Goal: Task Accomplishment & Management: Use online tool/utility

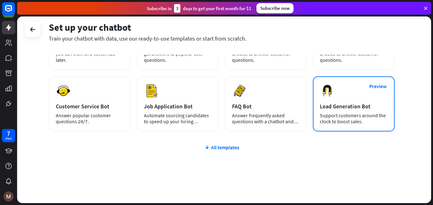
scroll to position [75, 0]
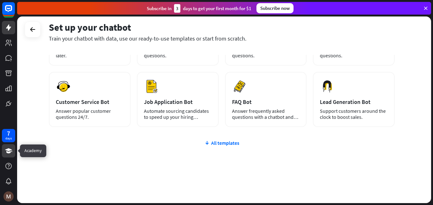
click at [7, 150] on icon at bounding box center [8, 150] width 7 height 5
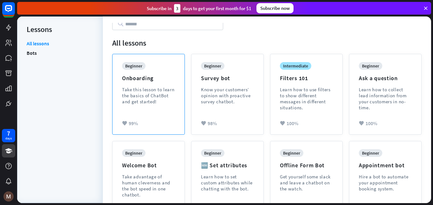
scroll to position [46, 0]
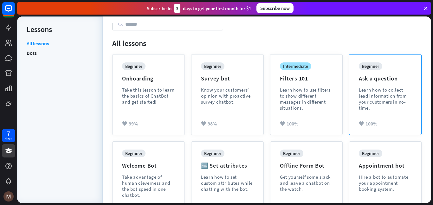
click at [396, 97] on div "Learn how to collect lead information from your customers in no-time." at bounding box center [385, 99] width 53 height 24
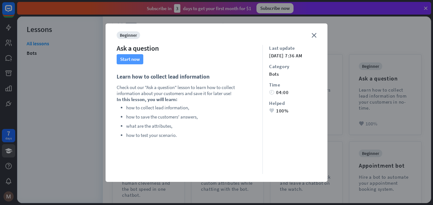
click at [131, 57] on button "Start now" at bounding box center [130, 59] width 27 height 10
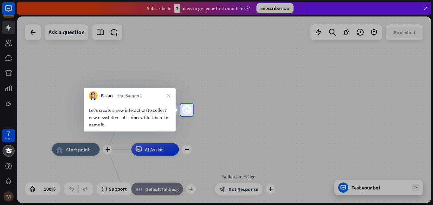
click at [185, 108] on icon "plus" at bounding box center [186, 110] width 5 height 4
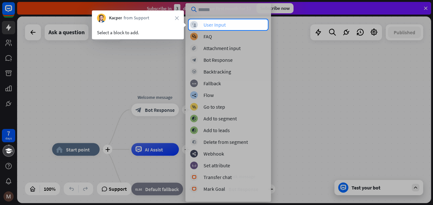
click at [213, 24] on div "User Input" at bounding box center [214, 25] width 22 height 6
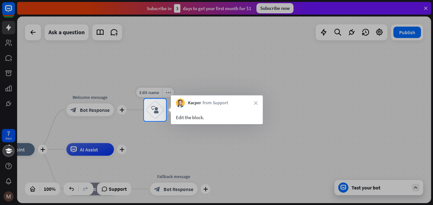
click at [155, 107] on icon "block_user_input" at bounding box center [155, 110] width 8 height 8
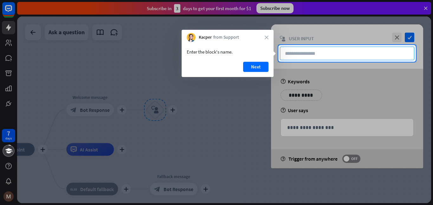
click at [301, 49] on input "text" at bounding box center [347, 54] width 134 height 14
type input "**********"
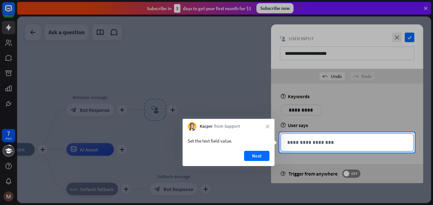
click at [298, 138] on div "**********" at bounding box center [347, 142] width 132 height 17
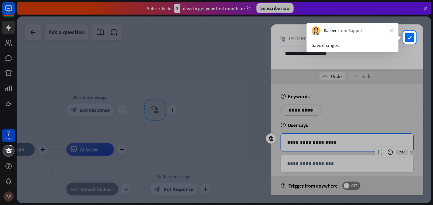
click at [329, 102] on div at bounding box center [216, 124] width 433 height 161
click at [410, 40] on icon "check" at bounding box center [409, 38] width 10 height 10
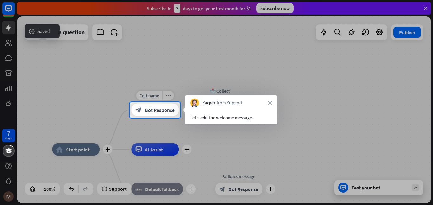
click at [165, 112] on span "Bot Response" at bounding box center [160, 110] width 30 height 6
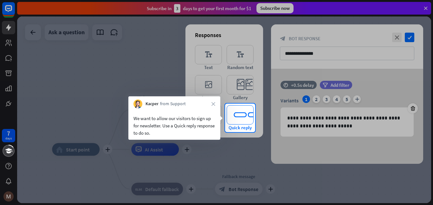
click at [245, 109] on icon "editor_quick_replies" at bounding box center [239, 114] width 27 height 19
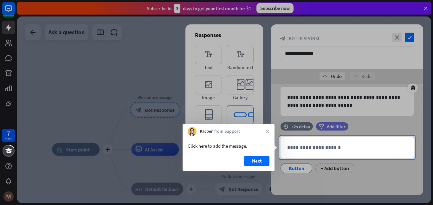
scroll to position [36, 0]
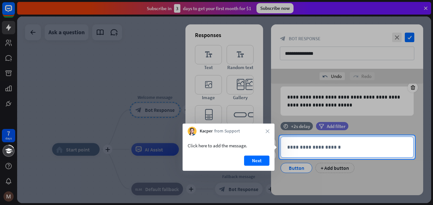
click at [305, 143] on p "**********" at bounding box center [347, 147] width 120 height 8
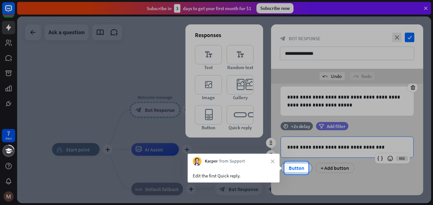
click at [304, 166] on div "Button" at bounding box center [296, 168] width 21 height 10
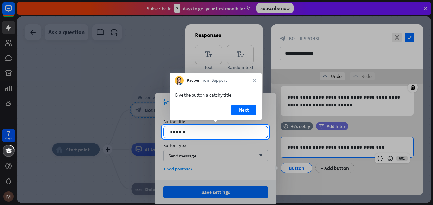
click at [213, 132] on p "******" at bounding box center [215, 132] width 91 height 8
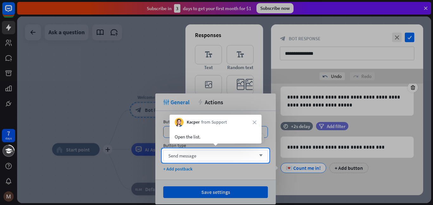
click at [219, 155] on div "Send message arrow_down" at bounding box center [215, 155] width 105 height 11
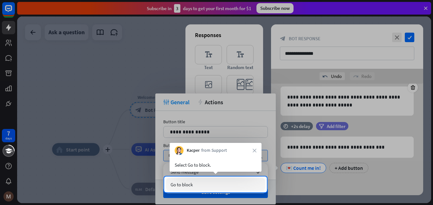
click at [195, 179] on div "Go to block" at bounding box center [215, 184] width 99 height 13
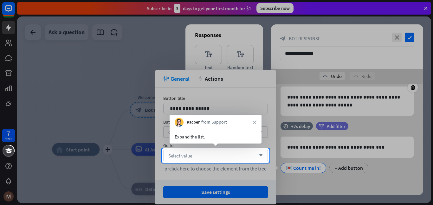
click at [204, 153] on div "Select value arrow_down" at bounding box center [215, 155] width 105 height 11
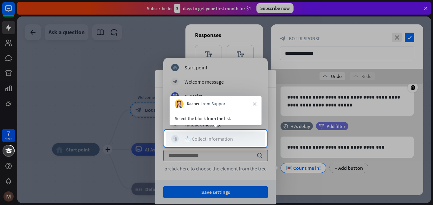
click at [194, 138] on div "📩 Collect information" at bounding box center [208, 139] width 48 height 6
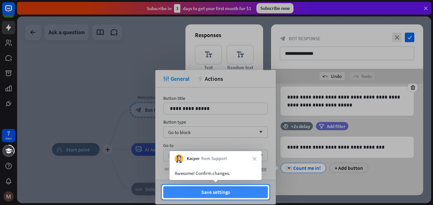
click at [195, 191] on button "Save settings" at bounding box center [215, 192] width 105 height 12
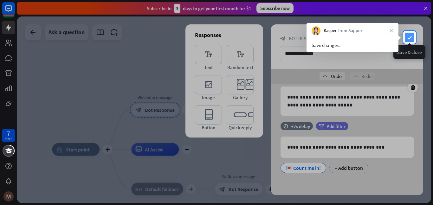
click at [408, 34] on icon "check" at bounding box center [409, 38] width 10 height 10
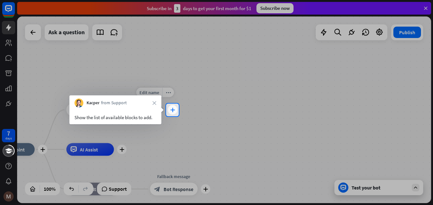
click at [176, 109] on div "plus" at bounding box center [173, 110] width 10 height 10
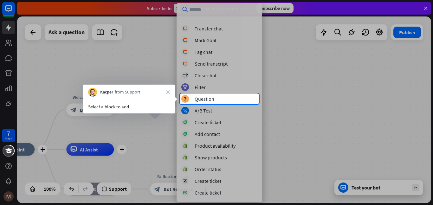
scroll to position [136, 0]
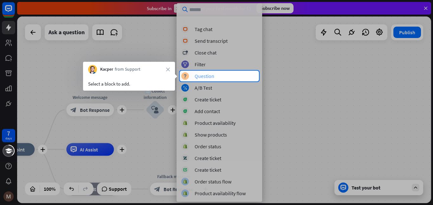
click at [221, 77] on div "block_question Question" at bounding box center [219, 76] width 76 height 8
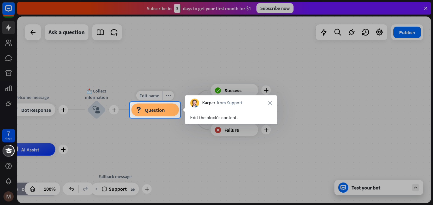
click at [143, 109] on div "block_question Question" at bounding box center [155, 110] width 48 height 13
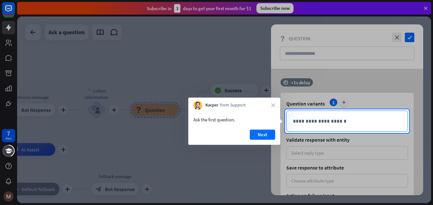
click at [297, 115] on div "**********" at bounding box center [346, 121] width 121 height 21
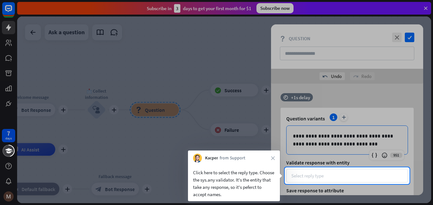
click at [315, 171] on div "Select reply type" at bounding box center [347, 176] width 122 height 14
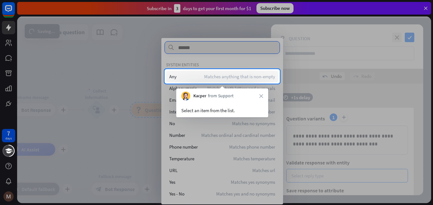
click at [223, 81] on div "Any Matches anything that is non-empty" at bounding box center [222, 76] width 112 height 11
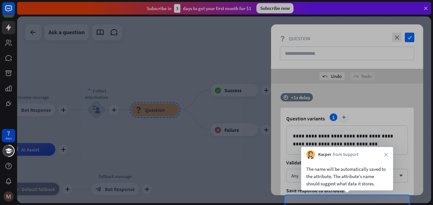
click at [384, 152] on div "Kacper from Support close" at bounding box center [347, 153] width 92 height 12
click at [385, 155] on icon "close" at bounding box center [386, 155] width 4 height 4
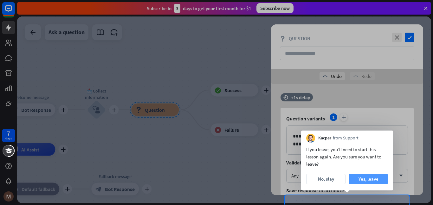
click at [362, 177] on button "Yes, leave" at bounding box center [367, 179] width 39 height 10
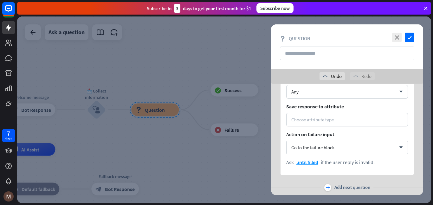
scroll to position [85, 0]
click at [376, 122] on div "Choose attribute type" at bounding box center [347, 118] width 122 height 14
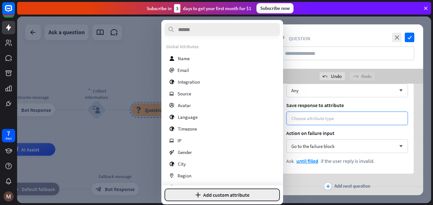
click at [239, 199] on button "plus Add custom attribute" at bounding box center [221, 194] width 115 height 13
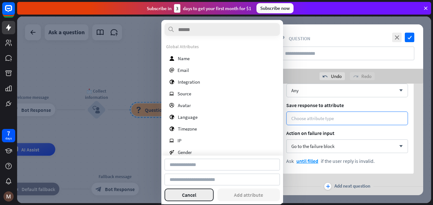
click at [191, 196] on button "Cancel" at bounding box center [188, 194] width 49 height 13
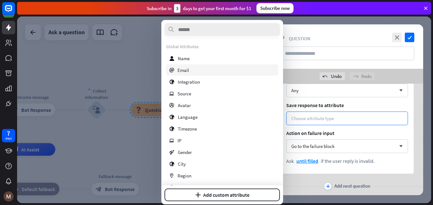
click at [230, 74] on div "email Email" at bounding box center [222, 69] width 112 height 11
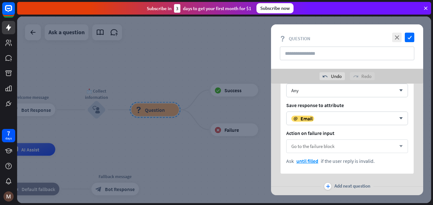
click at [336, 144] on div "Go to the failure block arrow_down" at bounding box center [347, 146] width 122 height 14
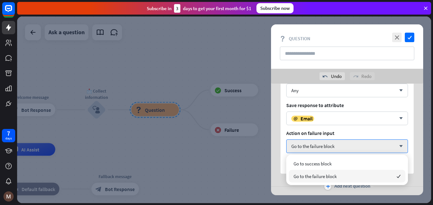
click at [335, 171] on div "Go to the failure block checked" at bounding box center [347, 176] width 117 height 13
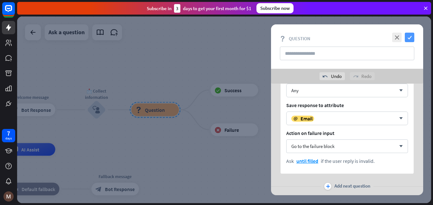
click at [411, 40] on icon "check" at bounding box center [409, 38] width 10 height 10
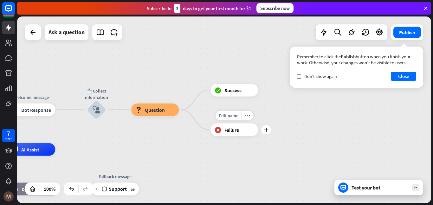
click at [237, 126] on span "Failure" at bounding box center [231, 129] width 15 height 6
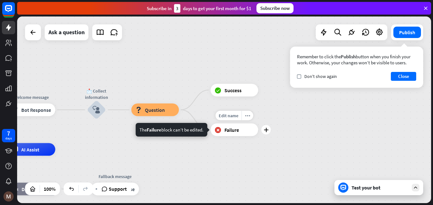
click at [235, 132] on span "Failure" at bounding box center [231, 129] width 15 height 6
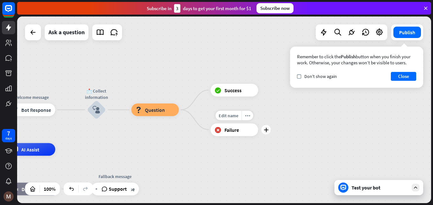
click at [235, 132] on span "Failure" at bounding box center [231, 129] width 15 height 6
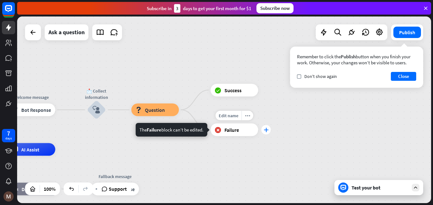
click at [266, 129] on icon "plus" at bounding box center [266, 129] width 5 height 4
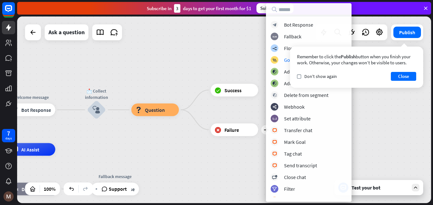
click at [185, 69] on div "home_2 Start point Welcome message block_bot_response Bot Response 📩 Collect in…" at bounding box center [224, 109] width 414 height 187
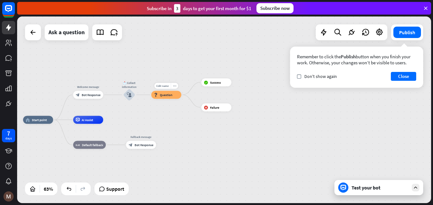
click at [156, 94] on icon "block_question" at bounding box center [156, 95] width 4 height 4
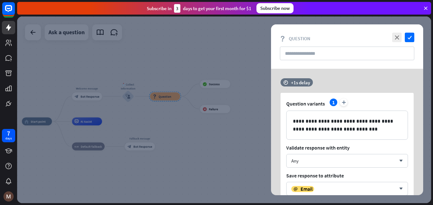
click at [156, 94] on div at bounding box center [224, 109] width 414 height 187
